Goal: Information Seeking & Learning: Learn about a topic

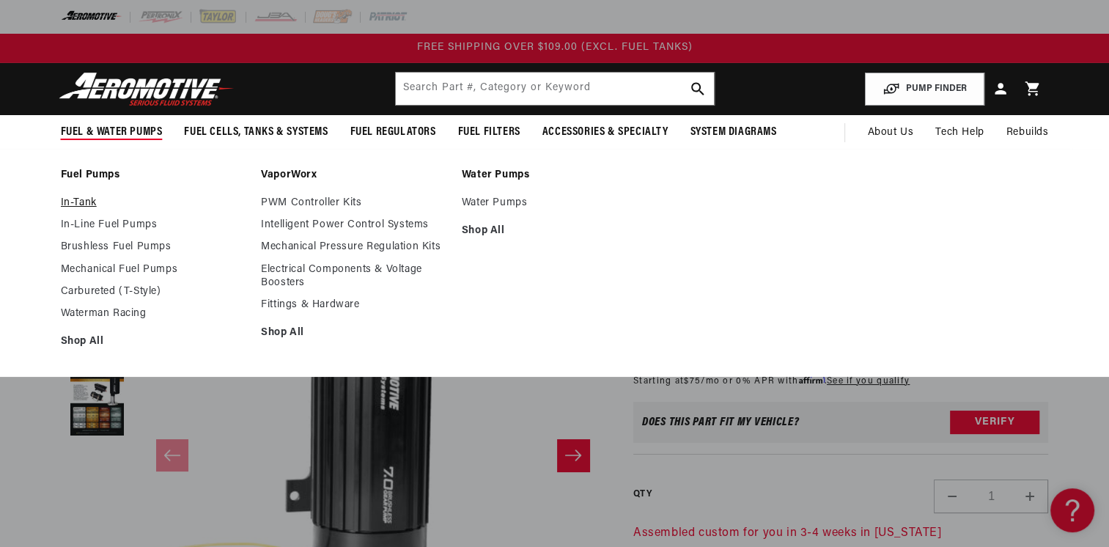
click at [91, 206] on link "In-Tank" at bounding box center [154, 202] width 186 height 13
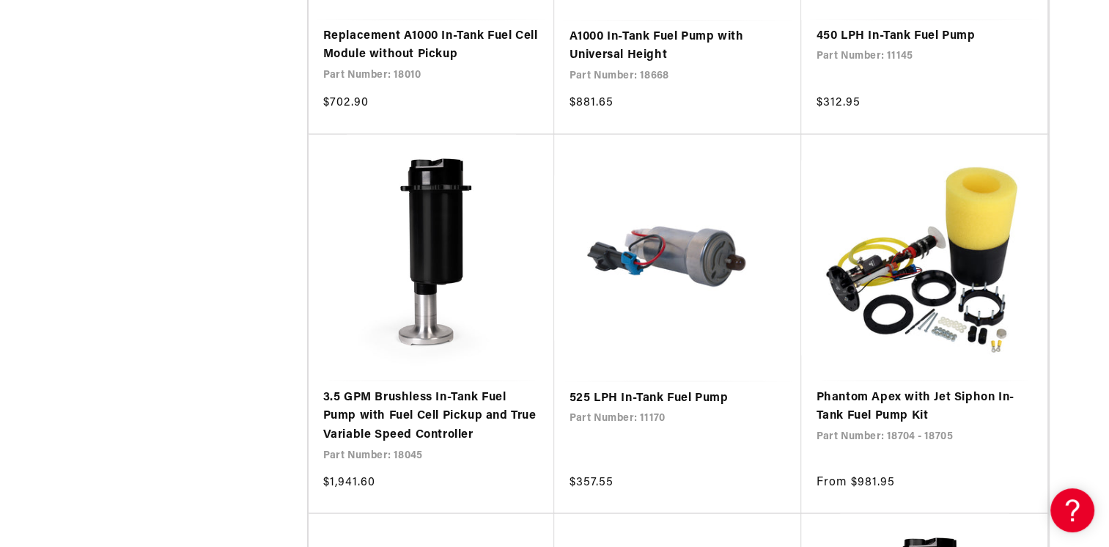
scroll to position [2551, 0]
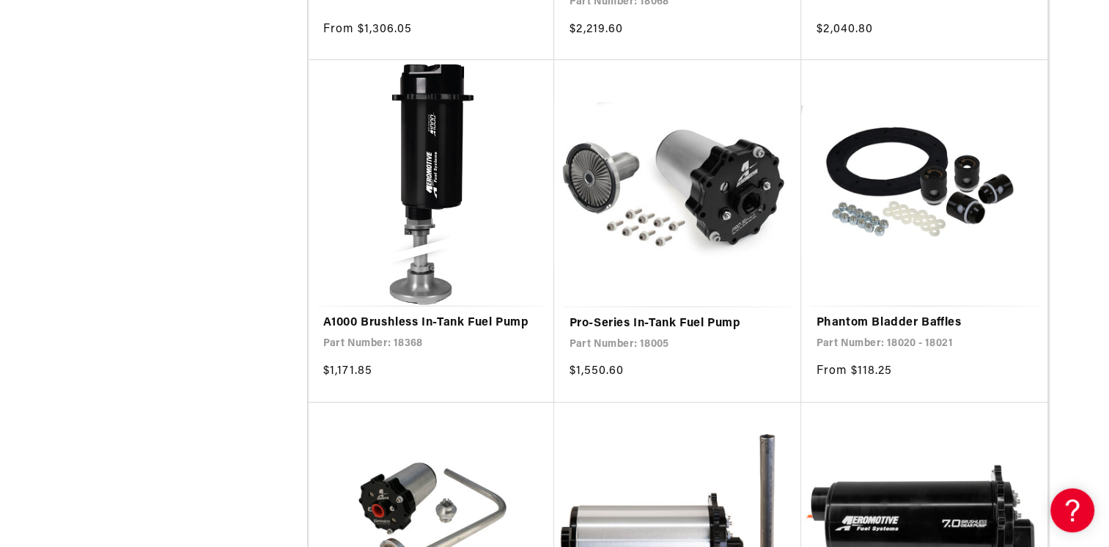
scroll to position [5629, 0]
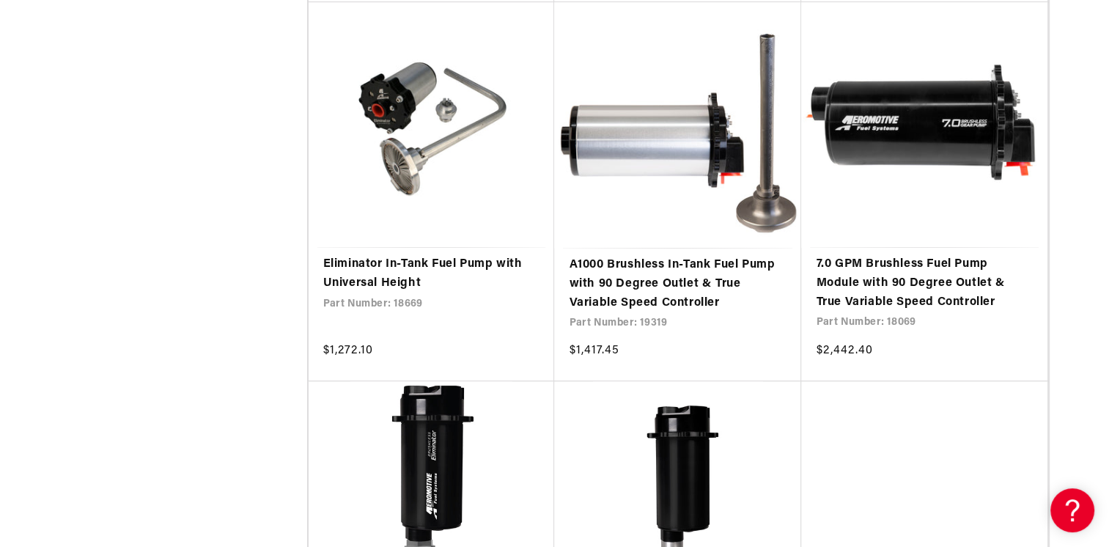
scroll to position [6030, 0]
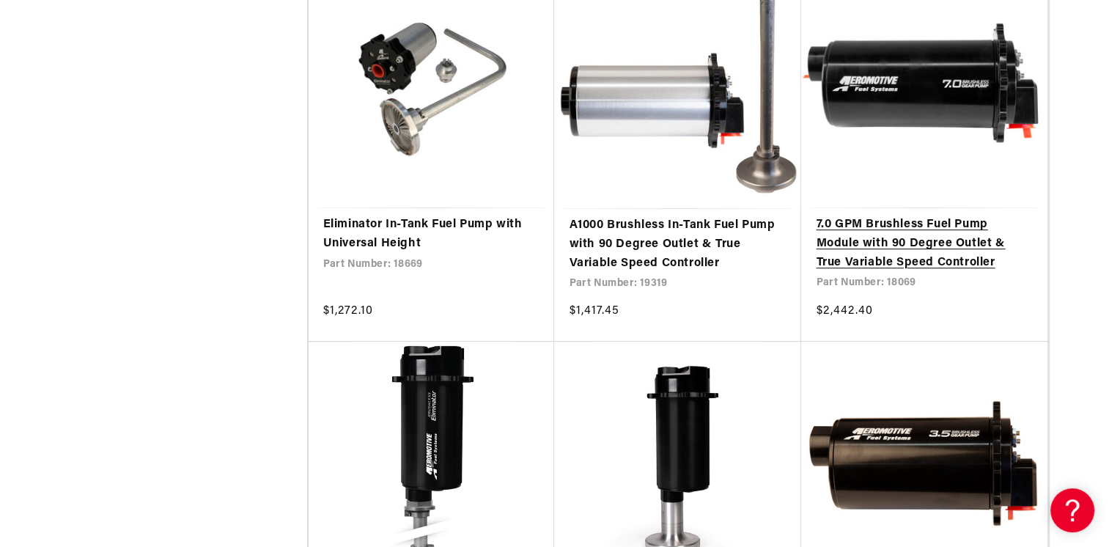
click at [925, 247] on link "7.0 GPM Brushless Fuel Pump Module with 90 Degree Outlet & True Variable Speed …" at bounding box center [924, 243] width 217 height 56
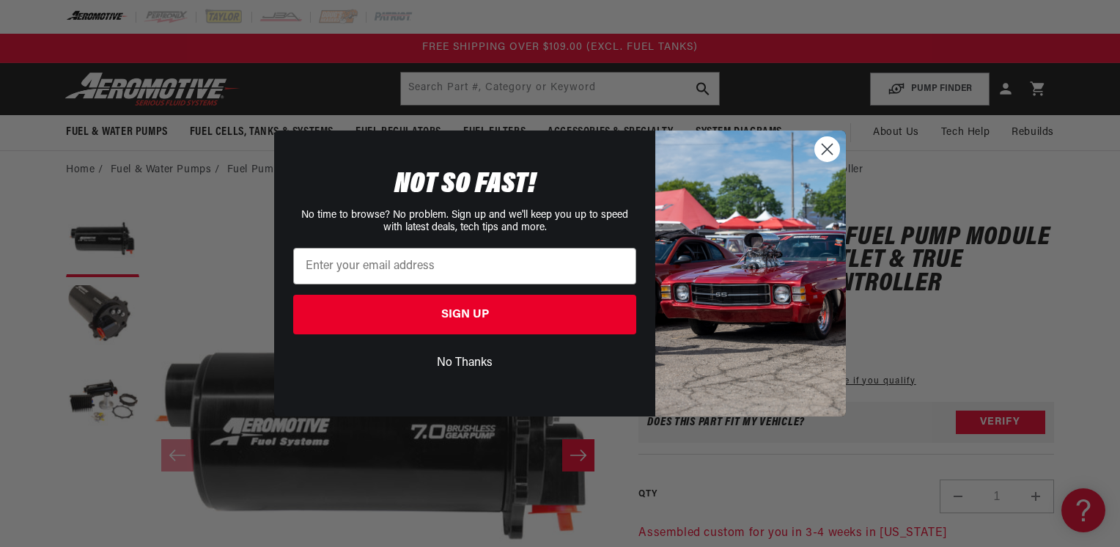
click at [835, 152] on circle "Close dialog" at bounding box center [827, 149] width 24 height 24
